Goal: Information Seeking & Learning: Check status

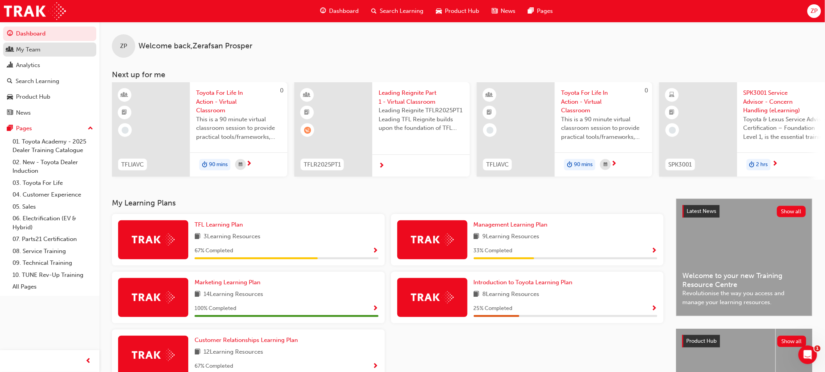
click at [38, 54] on div "My Team" at bounding box center [28, 49] width 25 height 9
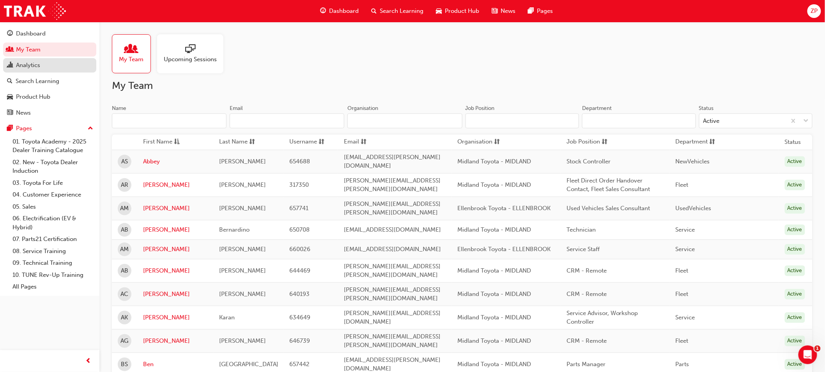
click at [51, 69] on div "Analytics" at bounding box center [49, 65] width 85 height 10
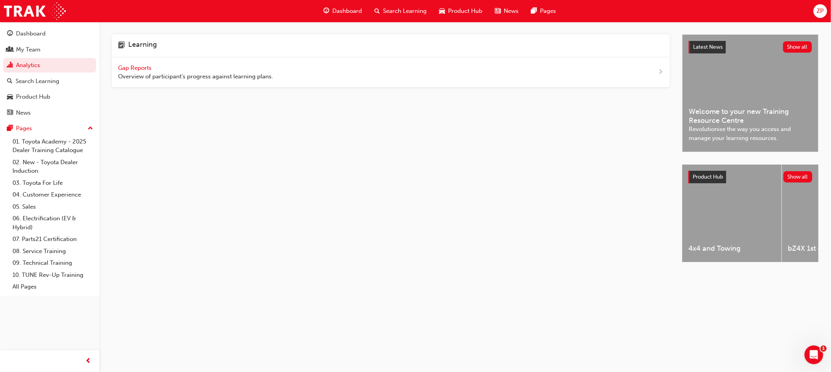
click at [132, 66] on span "Gap Reports" at bounding box center [135, 67] width 35 height 7
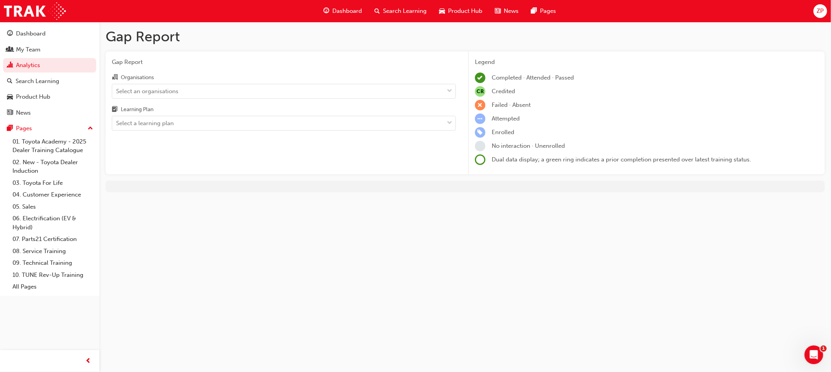
click at [317, 88] on div "Select an organisations" at bounding box center [278, 91] width 332 height 14
click at [117, 88] on input "Organisations Select an organisations" at bounding box center [116, 90] width 1 height 7
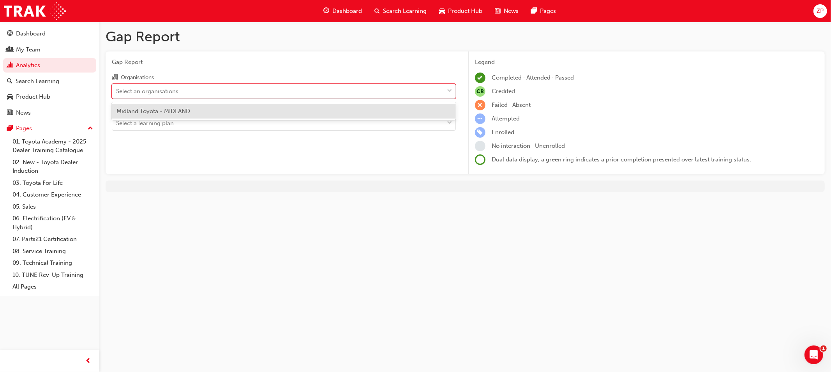
click at [317, 110] on div "Midland Toyota - MIDLAND" at bounding box center [284, 111] width 344 height 15
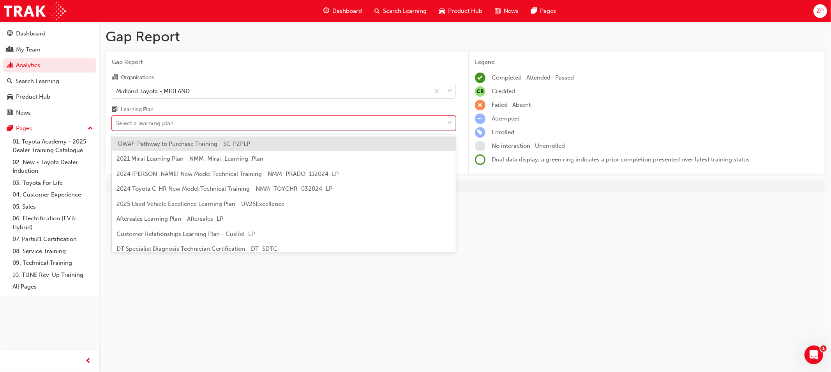
click at [297, 125] on div "Select a learning plan" at bounding box center [278, 124] width 332 height 14
click at [117, 125] on input "Learning Plan option 'OWAF' Pathway to Purchase Training - SC-P2PLP focused, 1 …" at bounding box center [116, 123] width 1 height 7
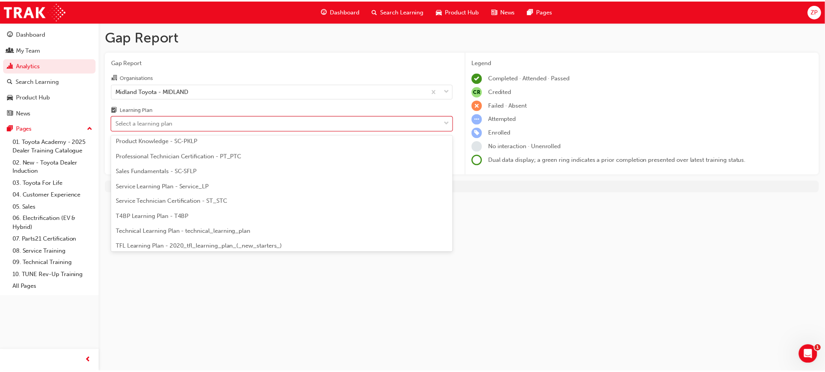
scroll to position [260, 0]
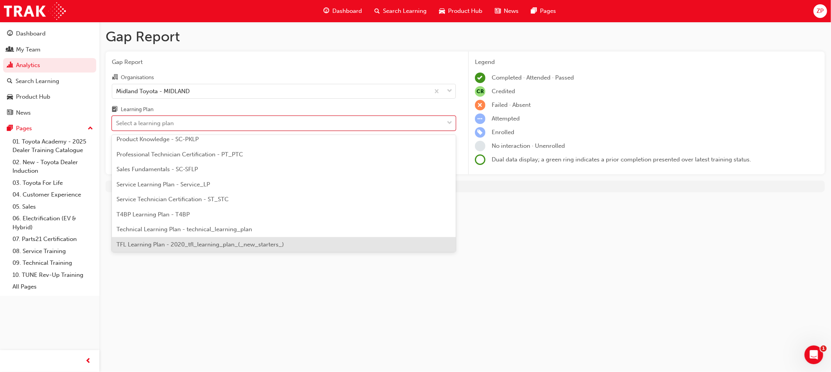
click at [299, 243] on div "TFL Learning Plan - 2020_tfl_learning_plan_(_new_starters_)" at bounding box center [284, 244] width 344 height 15
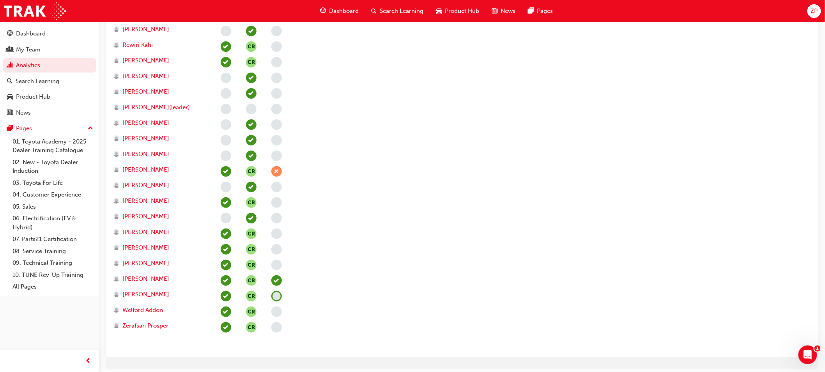
scroll to position [1199, 0]
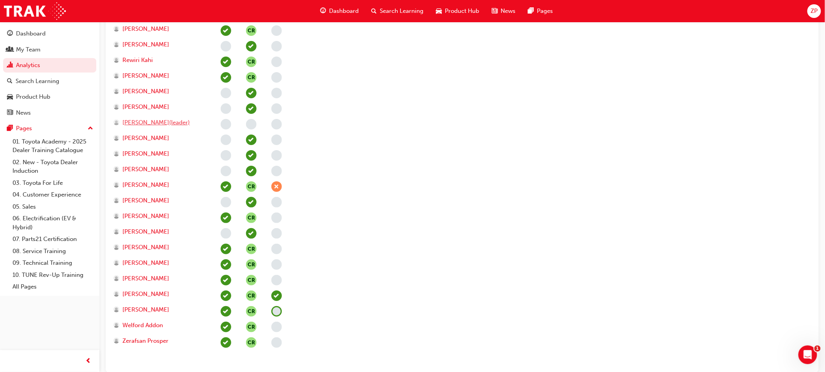
click at [154, 123] on span "[PERSON_NAME](leader)" at bounding box center [155, 122] width 67 height 9
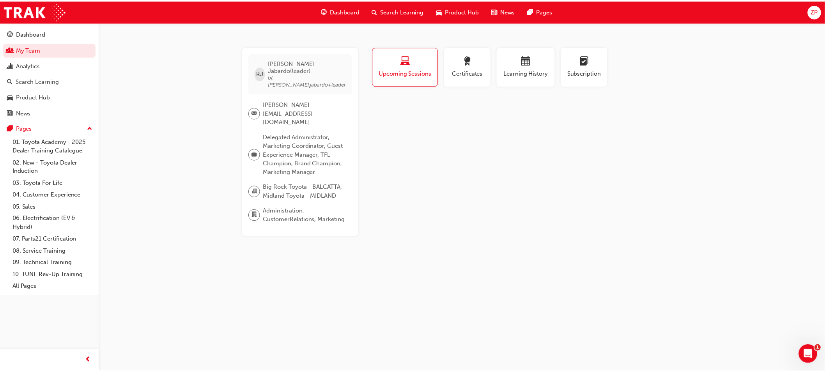
scroll to position [1199, 0]
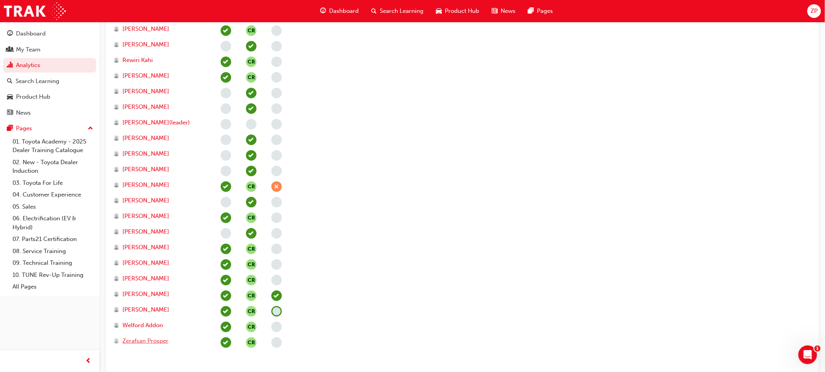
drag, startPoint x: 151, startPoint y: 341, endPoint x: 157, endPoint y: 341, distance: 6.6
click at [151, 341] on span "Zerafsan Prosper" at bounding box center [145, 340] width 46 height 9
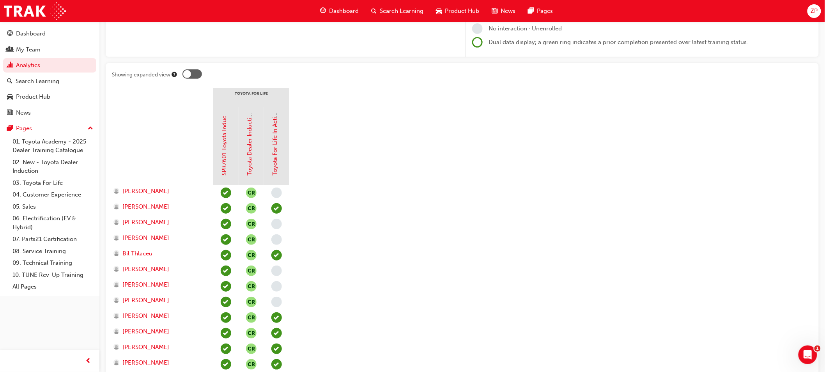
scroll to position [117, 0]
click at [41, 49] on div "My Team" at bounding box center [49, 50] width 85 height 10
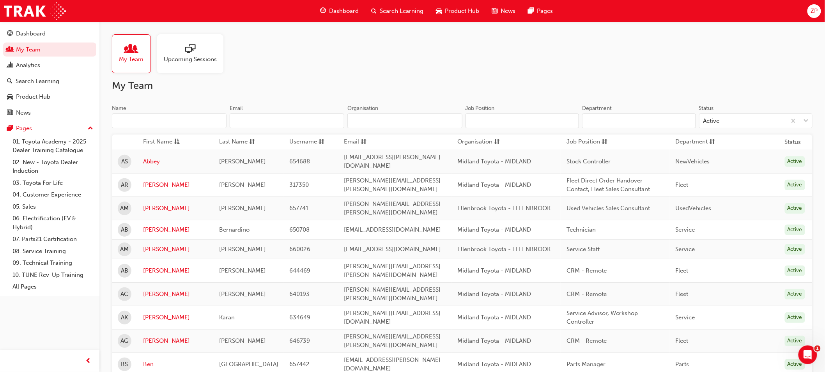
click at [150, 124] on input "Name" at bounding box center [169, 120] width 115 height 15
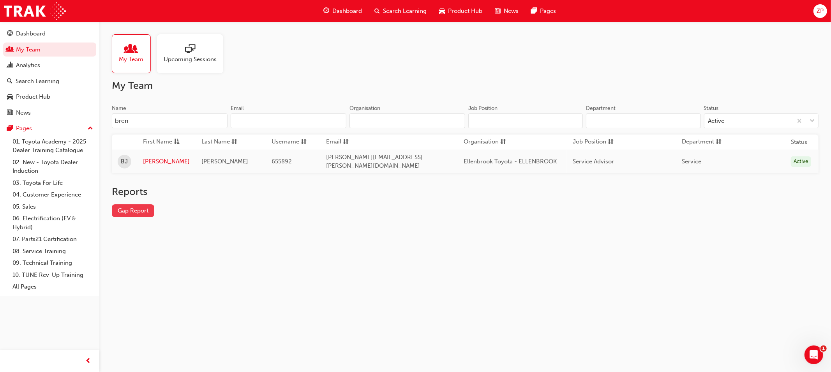
type input "bren"
click at [141, 209] on link "Gap Report" at bounding box center [133, 210] width 42 height 13
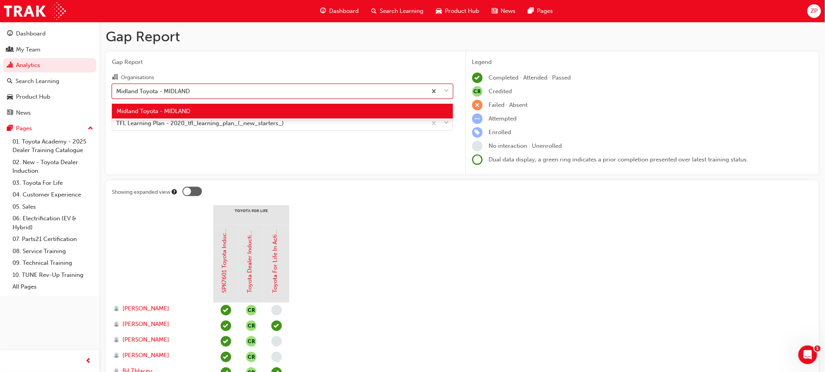
click at [227, 91] on div "Midland Toyota - MIDLAND" at bounding box center [269, 91] width 315 height 14
click at [117, 91] on input "Organisations option Midland Toyota - MIDLAND focused, 1 of 1. 1 result availab…" at bounding box center [116, 90] width 1 height 7
click at [227, 91] on div "Midland Toyota - MIDLAND" at bounding box center [269, 91] width 315 height 14
click at [117, 91] on input "Organisations option Midland Toyota - MIDLAND focused, 1 of 1. 1 result availab…" at bounding box center [116, 90] width 1 height 7
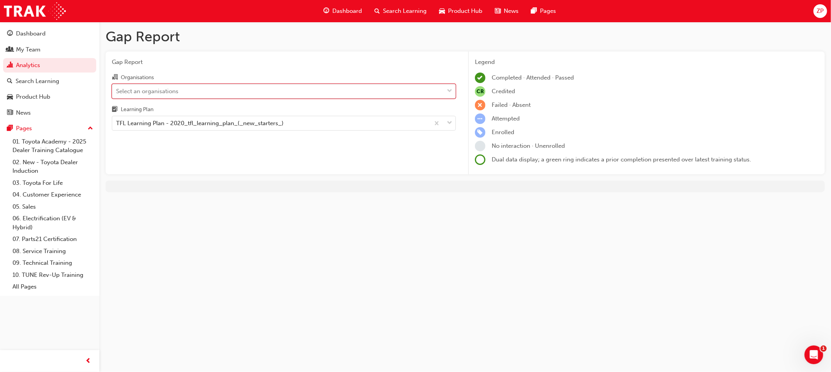
click at [443, 91] on div "Select an organisations" at bounding box center [278, 91] width 332 height 14
click at [117, 91] on input "Organisations 0 results available. Select is focused ,type to refine list, pres…" at bounding box center [116, 90] width 1 height 7
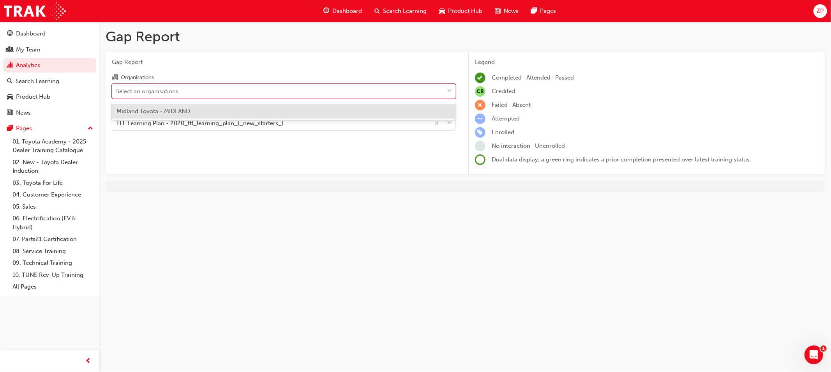
click at [430, 110] on div "Midland Toyota - MIDLAND" at bounding box center [284, 111] width 344 height 15
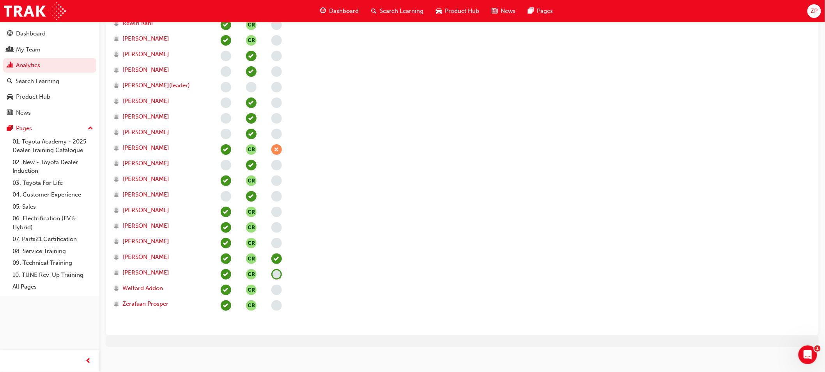
scroll to position [1242, 0]
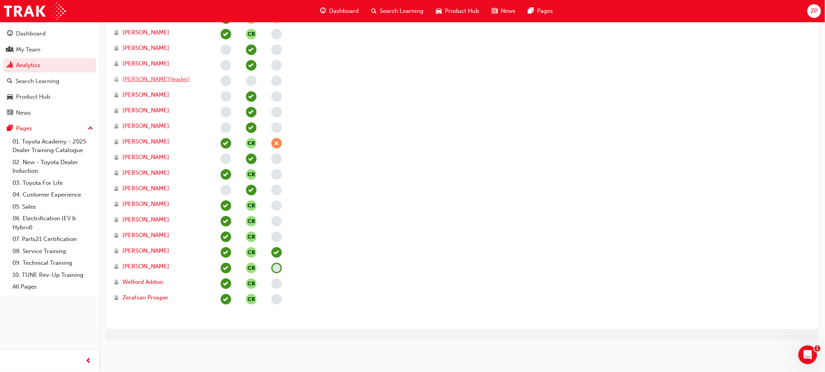
click at [139, 80] on span "[PERSON_NAME](leader)" at bounding box center [155, 79] width 67 height 9
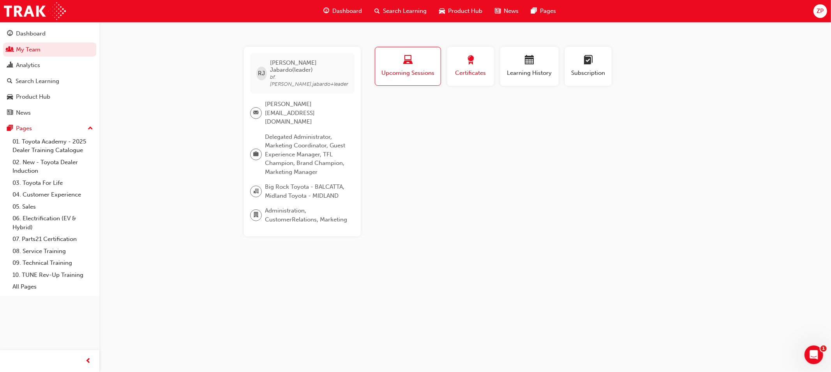
click at [474, 66] on div "button" at bounding box center [470, 61] width 35 height 12
click at [525, 59] on span "calendar-icon" at bounding box center [529, 60] width 9 height 11
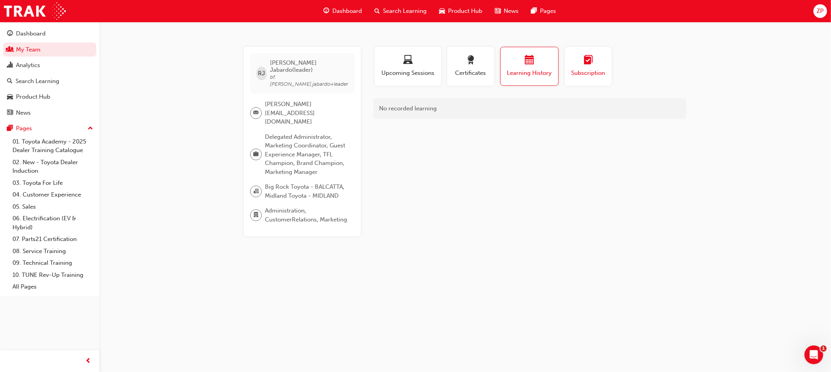
click at [581, 68] on div "Subscription" at bounding box center [588, 66] width 35 height 22
click at [404, 74] on span "Upcoming Sessions" at bounding box center [408, 73] width 55 height 9
